Goal: Task Accomplishment & Management: Use online tool/utility

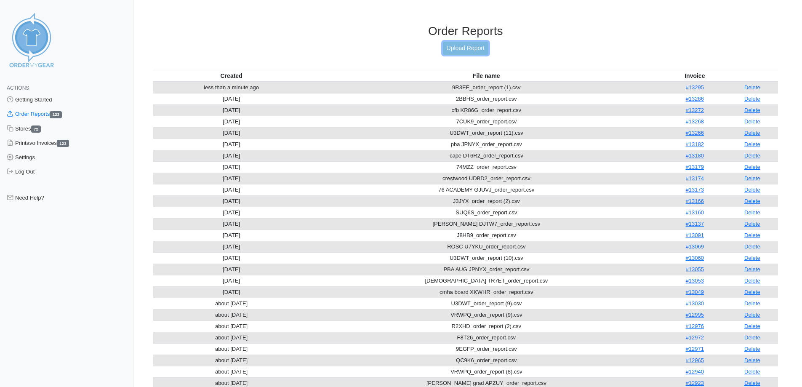
click at [483, 49] on link "Upload Report" at bounding box center [465, 48] width 45 height 13
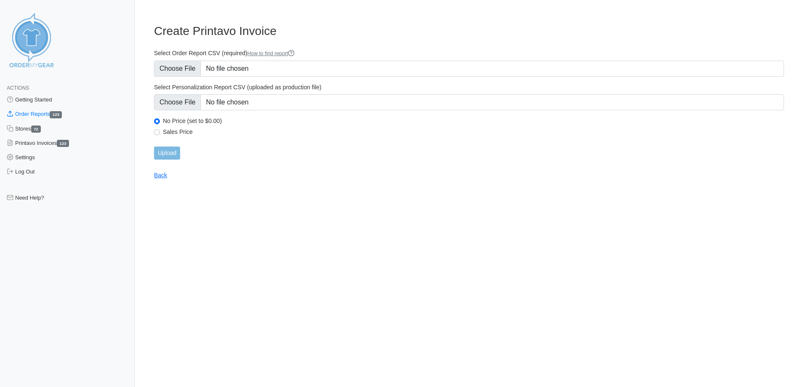
click at [159, 130] on div "Sales Price" at bounding box center [469, 133] width 630 height 10
click at [158, 130] on input "Sales Price" at bounding box center [157, 132] width 6 height 6
radio input "true"
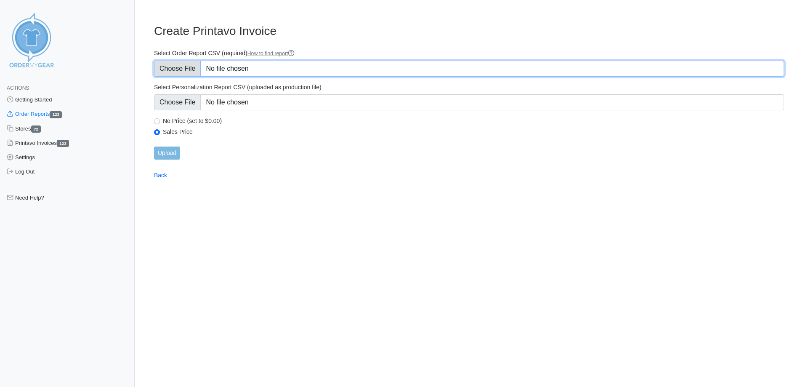
click at [170, 72] on input "Select Order Report CSV (required) How to find report" at bounding box center [469, 69] width 630 height 16
type input "C:\fakepath\ECJ6S_order_report.csv"
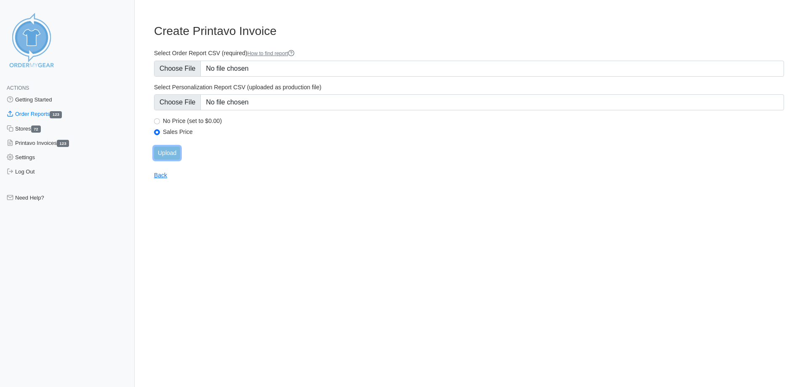
click at [172, 154] on input "Upload" at bounding box center [167, 152] width 26 height 13
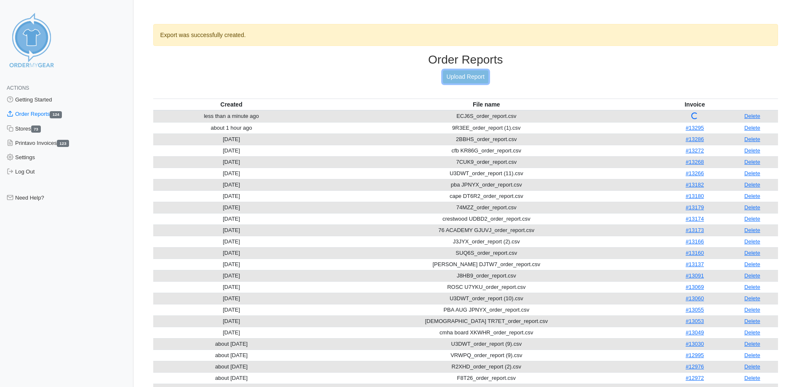
click at [482, 74] on link "Upload Report" at bounding box center [465, 76] width 45 height 13
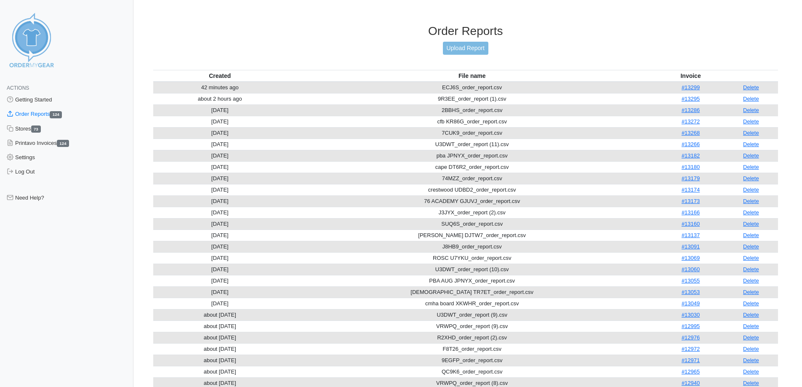
click at [462, 37] on h3 "Order Reports" at bounding box center [465, 31] width 625 height 14
click at [457, 45] on link "Upload Report" at bounding box center [465, 48] width 45 height 13
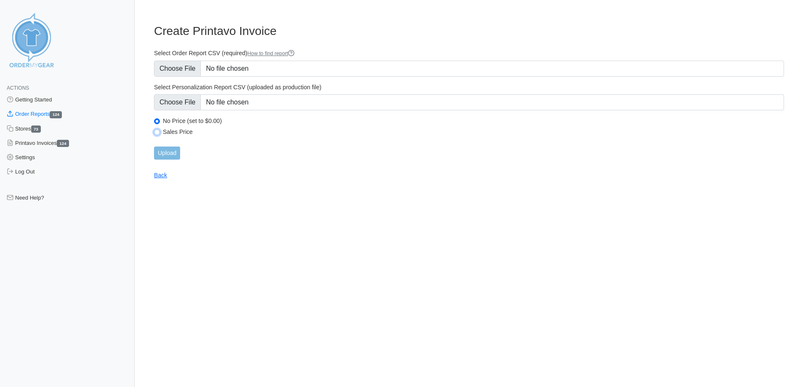
click at [157, 133] on input "Sales Price" at bounding box center [157, 132] width 6 height 6
radio input "true"
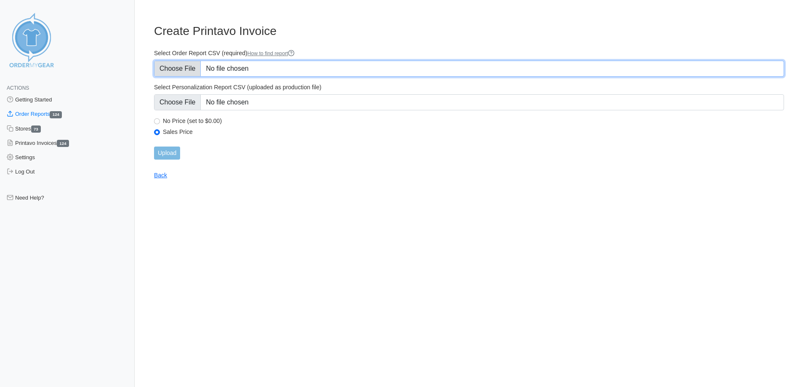
click at [175, 62] on input "Select Order Report CSV (required) How to find report" at bounding box center [469, 69] width 630 height 16
type input "C:\fakepath\K5SKW_order_report (1).csv"
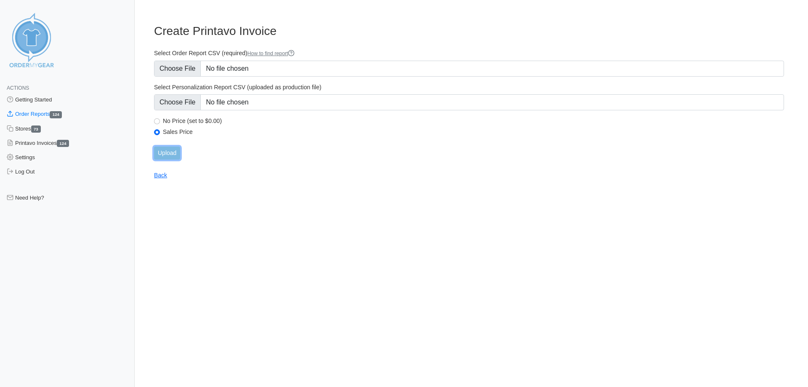
click at [158, 157] on input "Upload" at bounding box center [167, 152] width 26 height 13
